Goal: Complete application form

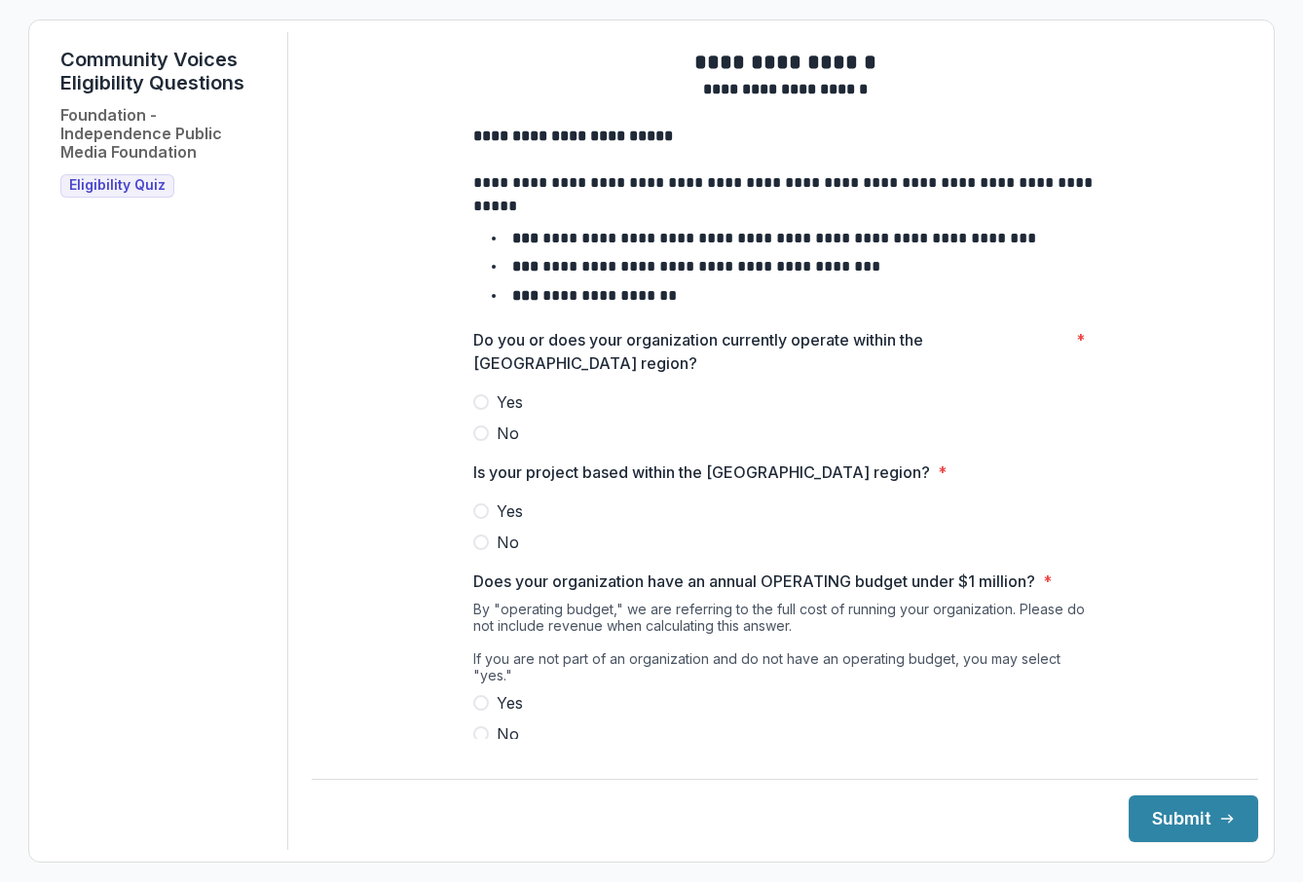
click at [478, 410] on span at bounding box center [481, 402] width 16 height 16
click at [477, 519] on span at bounding box center [481, 512] width 16 height 16
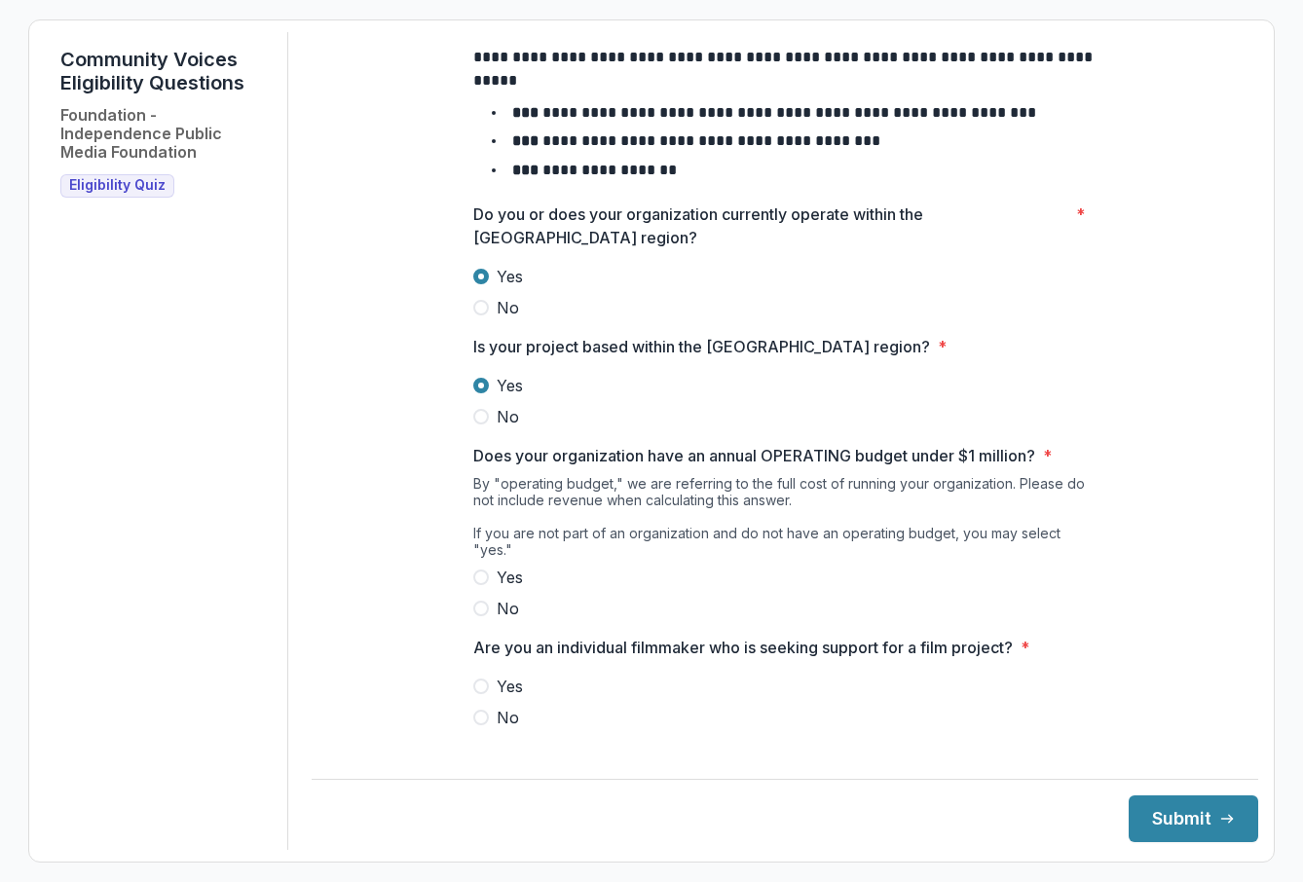
scroll to position [130, 0]
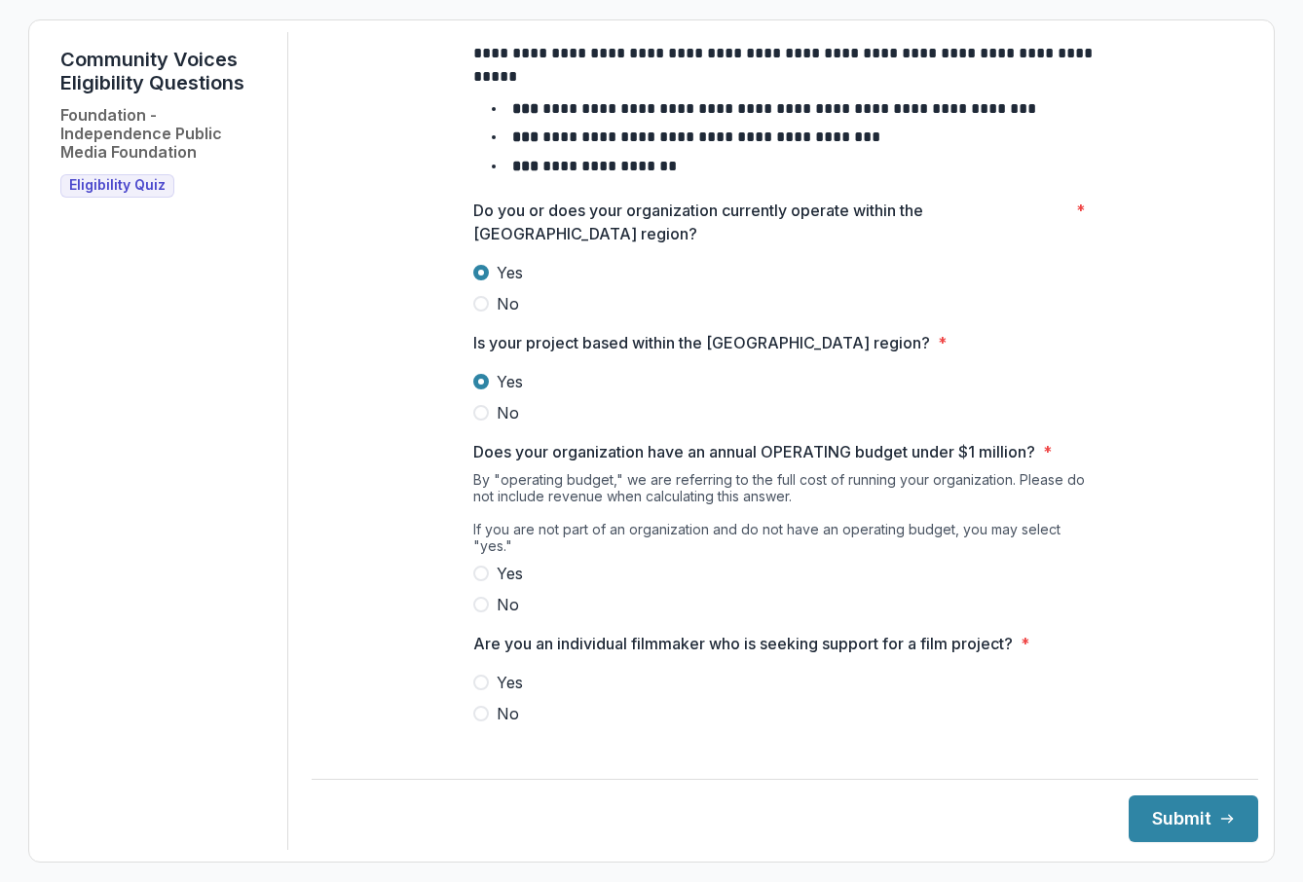
click at [478, 577] on span at bounding box center [481, 574] width 16 height 16
click at [476, 714] on span at bounding box center [481, 714] width 16 height 16
click at [1147, 825] on button "Submit" at bounding box center [1194, 819] width 130 height 47
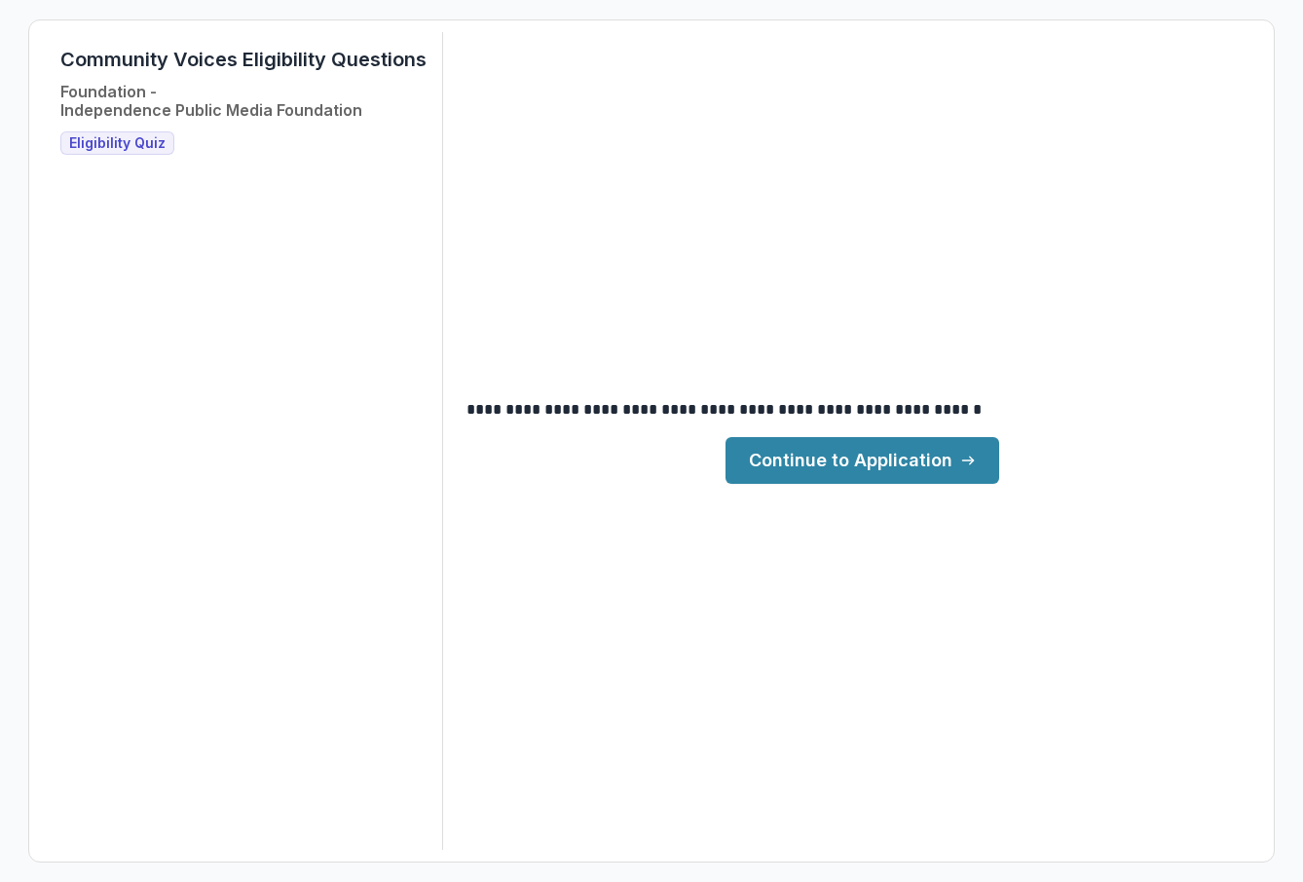
click at [870, 465] on link "Continue to Application" at bounding box center [863, 460] width 274 height 47
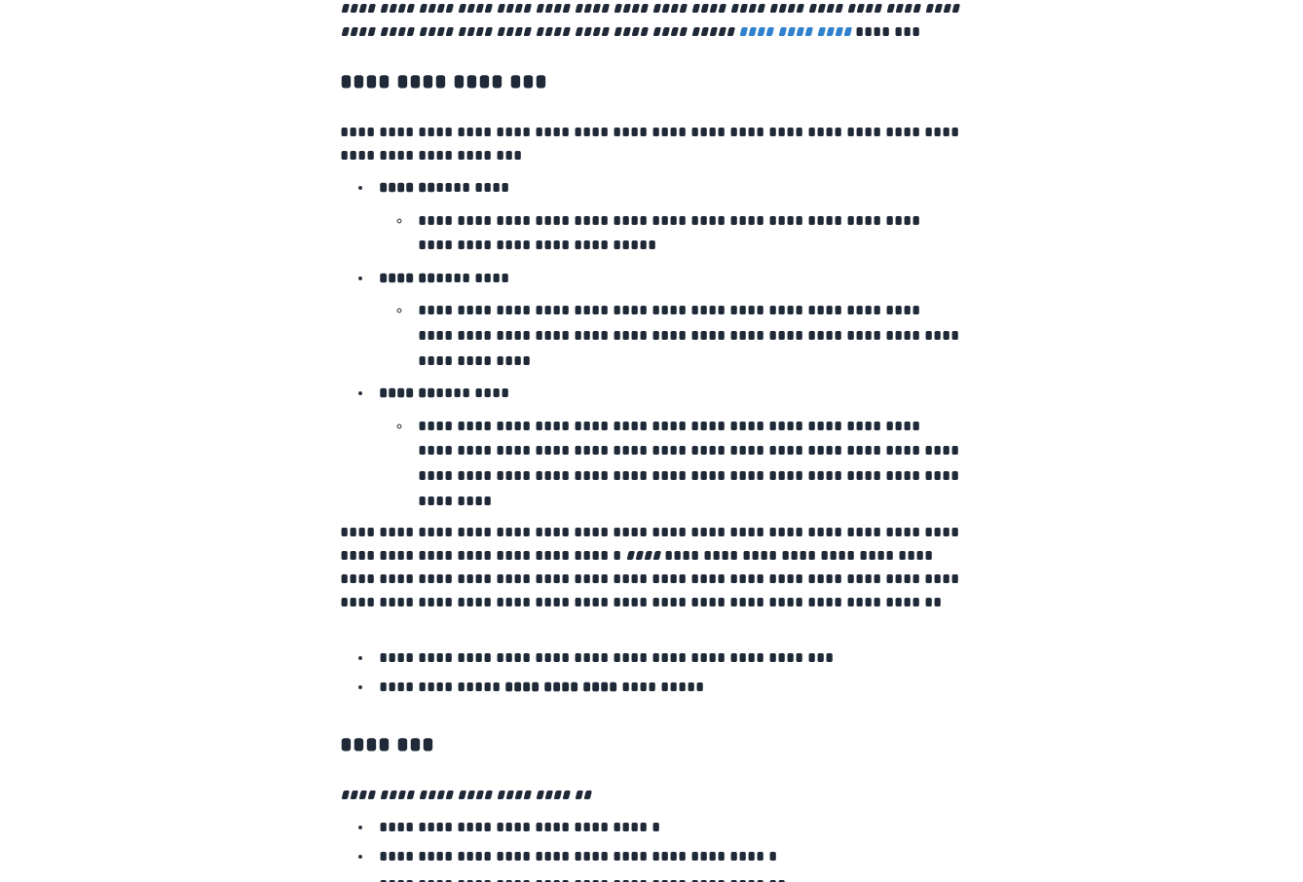
scroll to position [3163, 0]
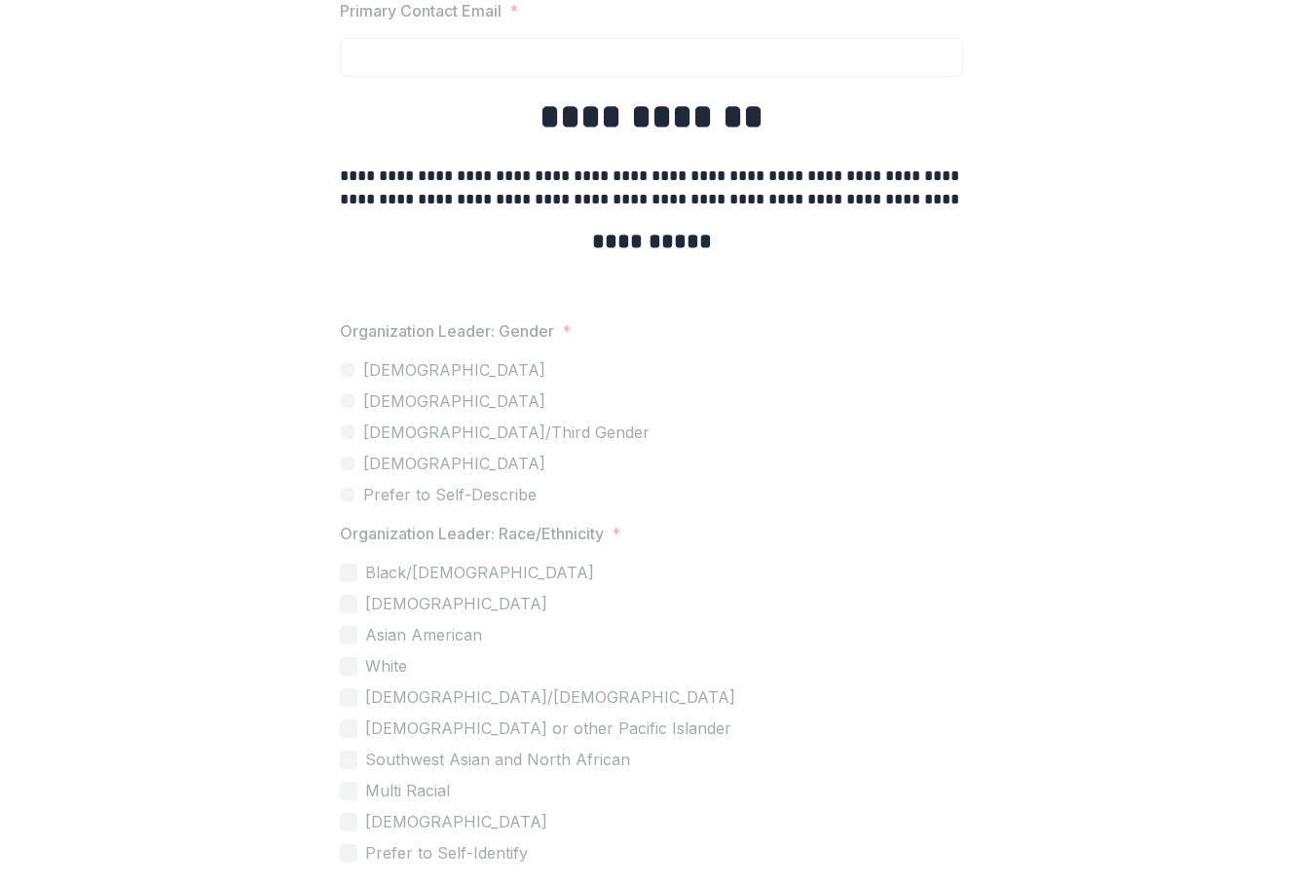
scroll to position [3744, 0]
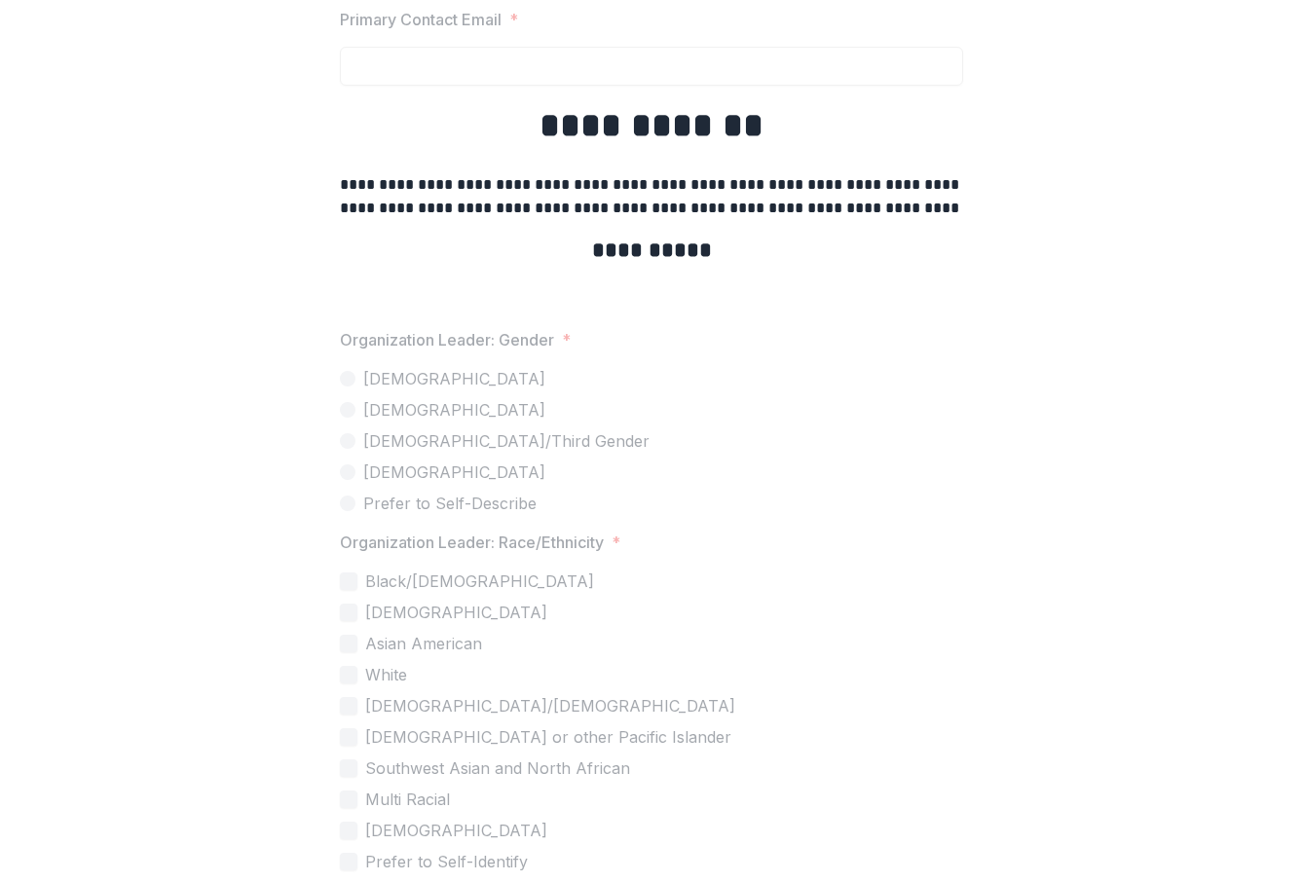
click at [454, 419] on label "[DEMOGRAPHIC_DATA]" at bounding box center [651, 409] width 623 height 23
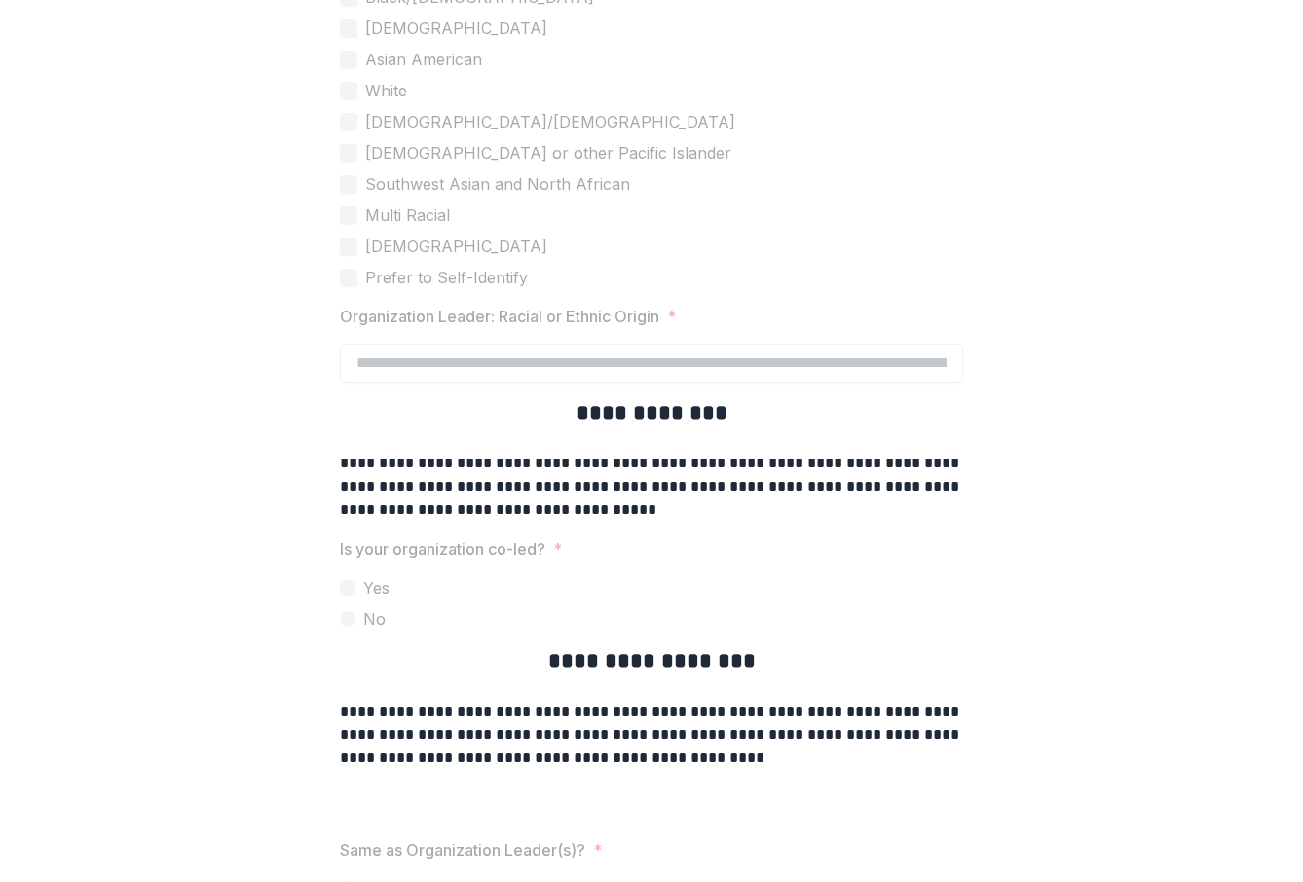
scroll to position [4456, 0]
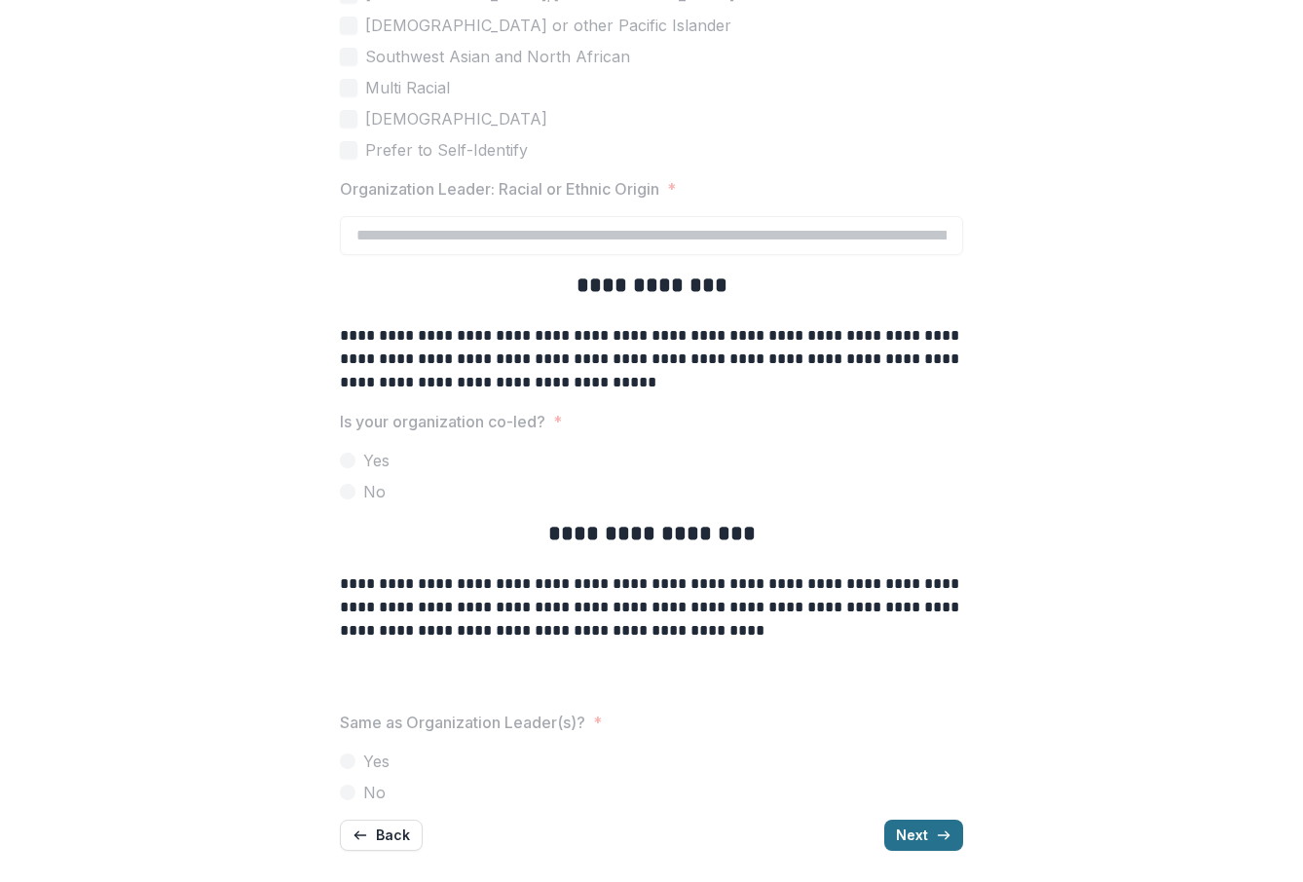
click at [911, 836] on button "Next" at bounding box center [923, 835] width 79 height 31
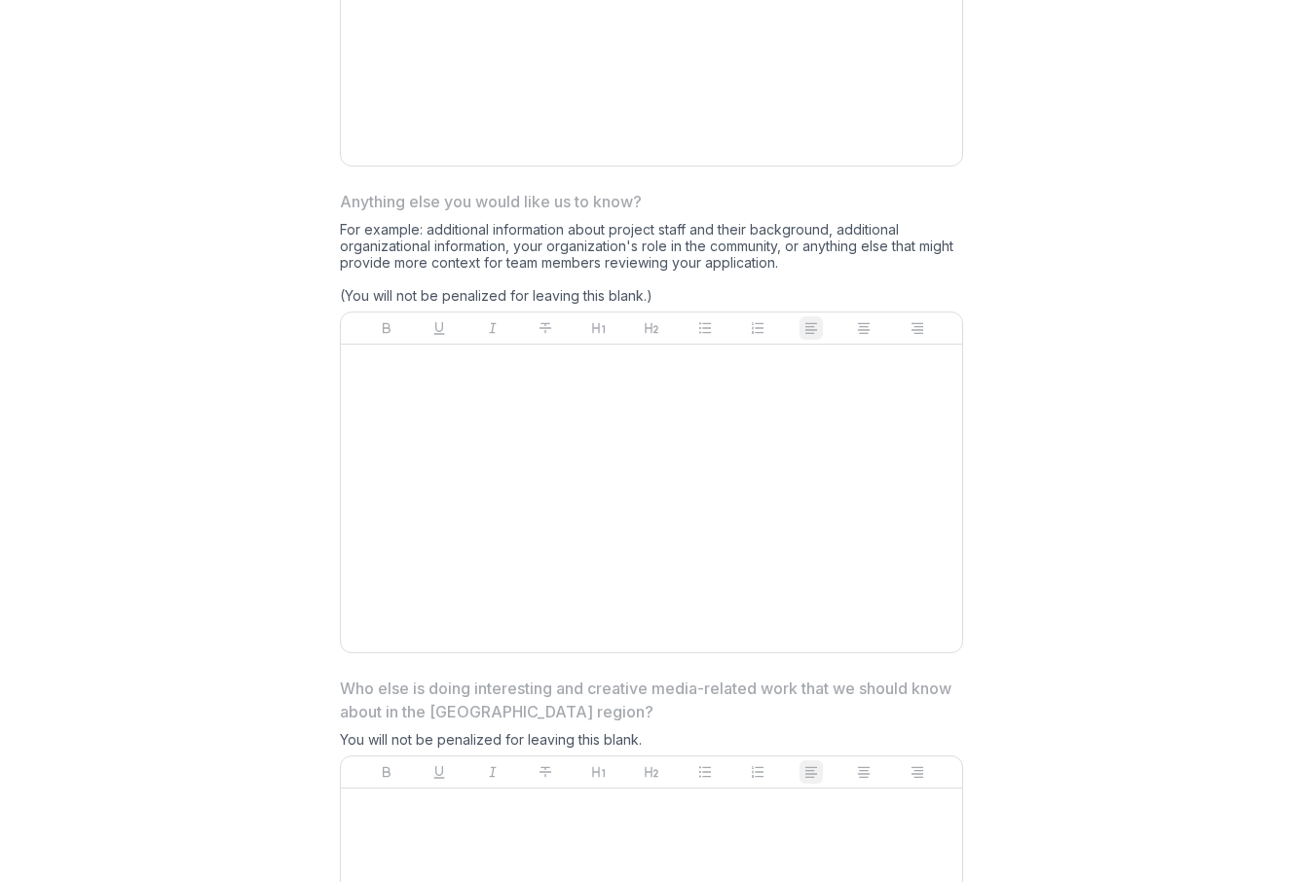
scroll to position [5337, 0]
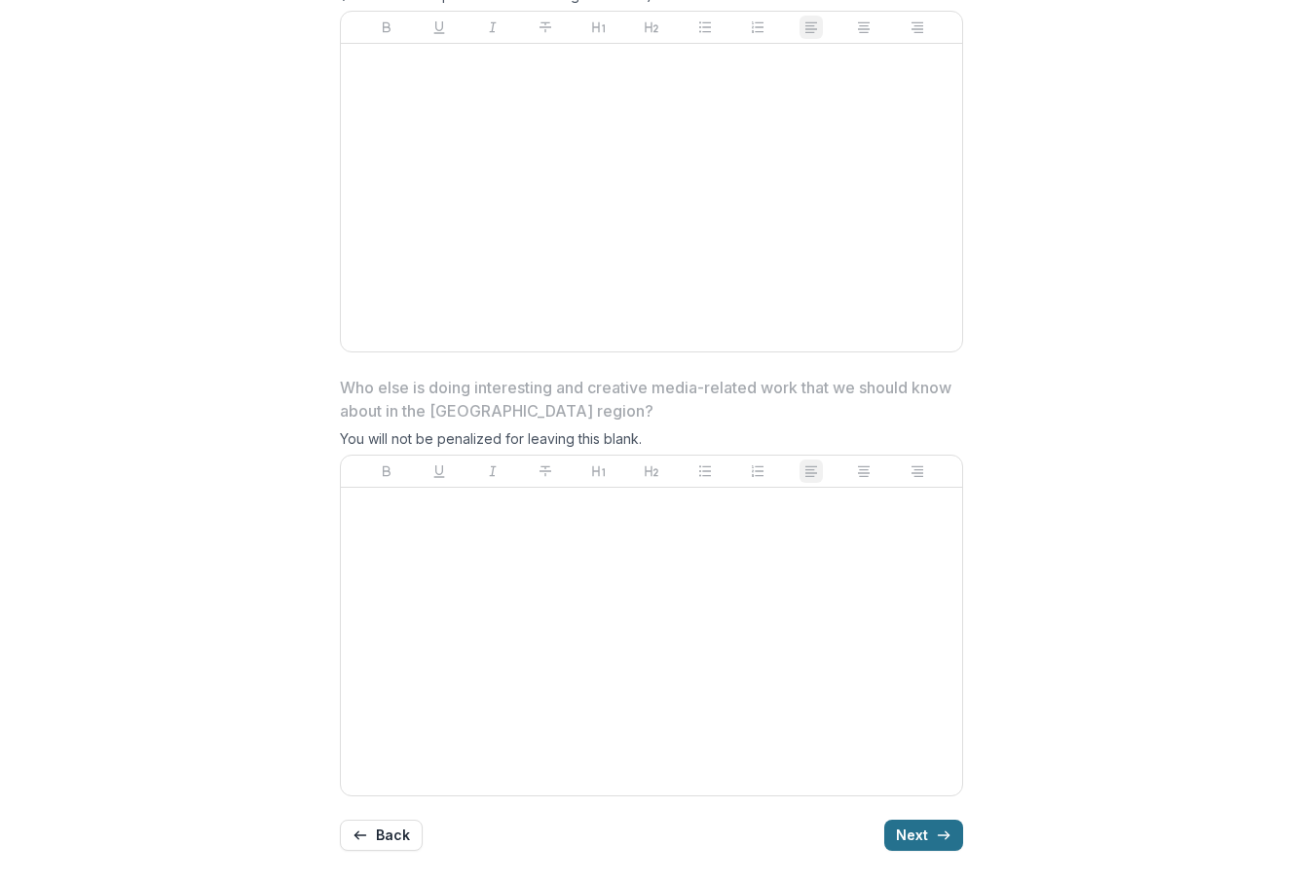
click at [903, 827] on button "Next" at bounding box center [923, 835] width 79 height 31
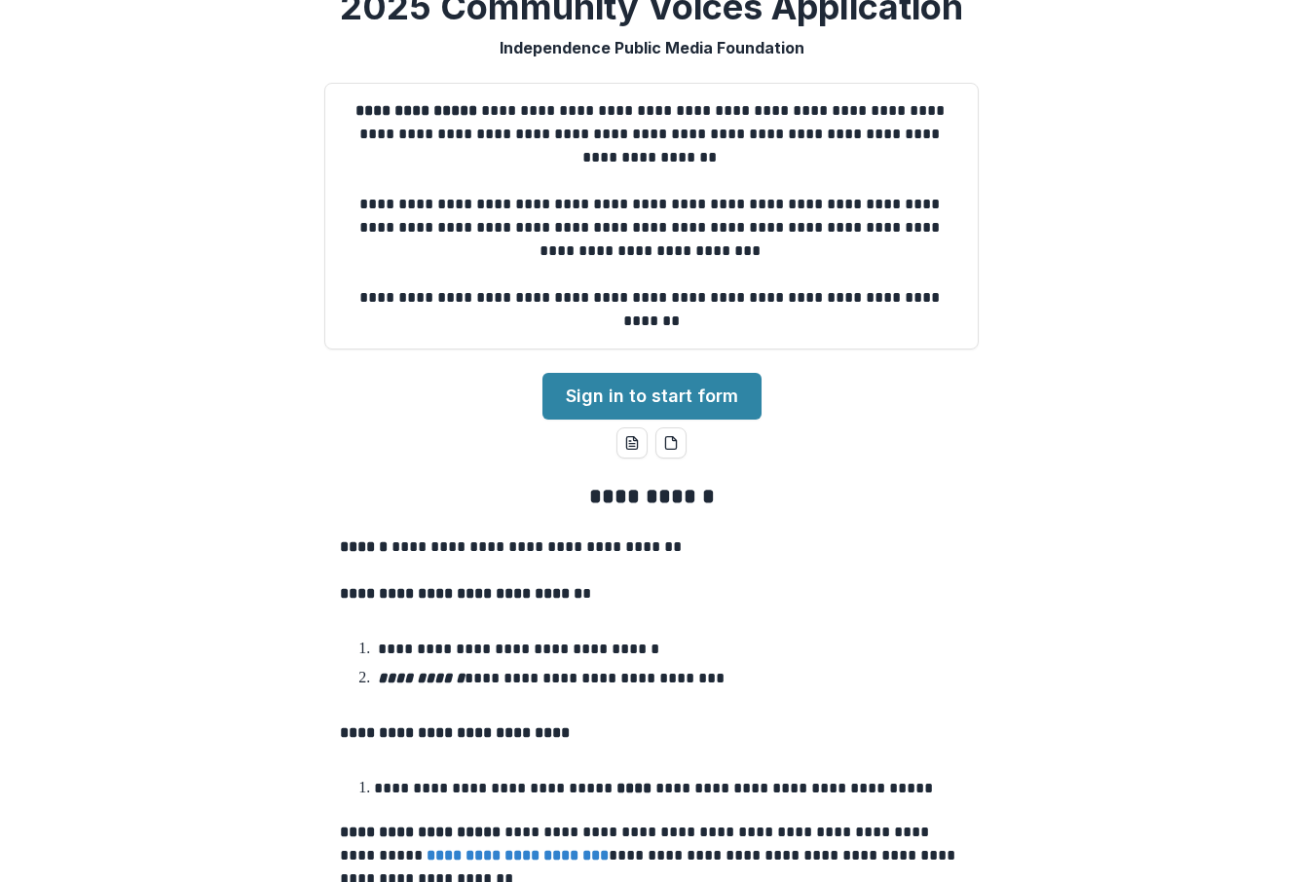
scroll to position [0, 0]
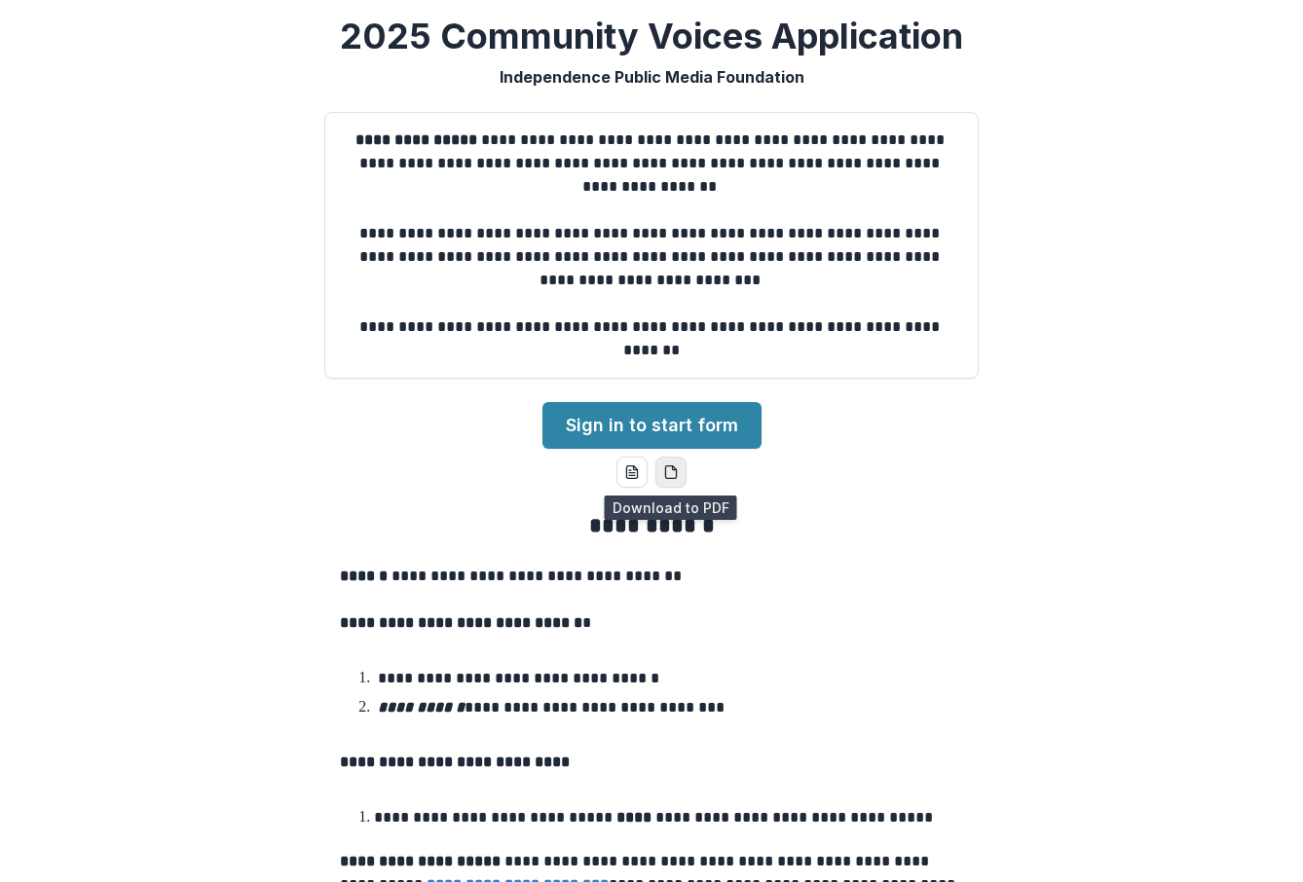
click at [665, 477] on icon "pdf-download" at bounding box center [670, 473] width 11 height 13
